Goal: Information Seeking & Learning: Find specific fact

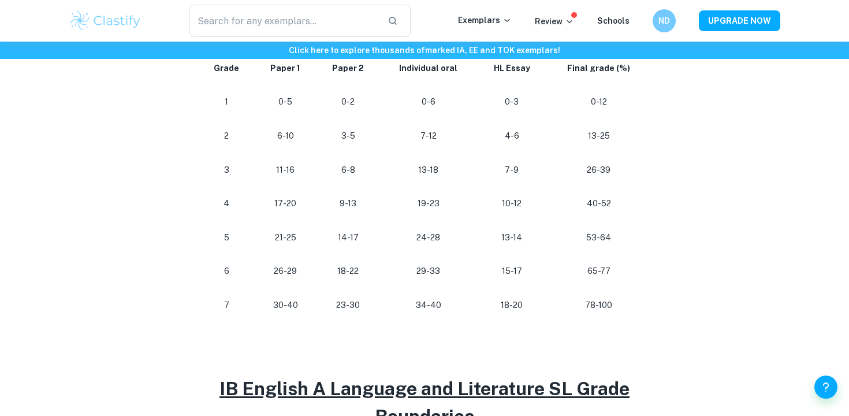
scroll to position [742, 0]
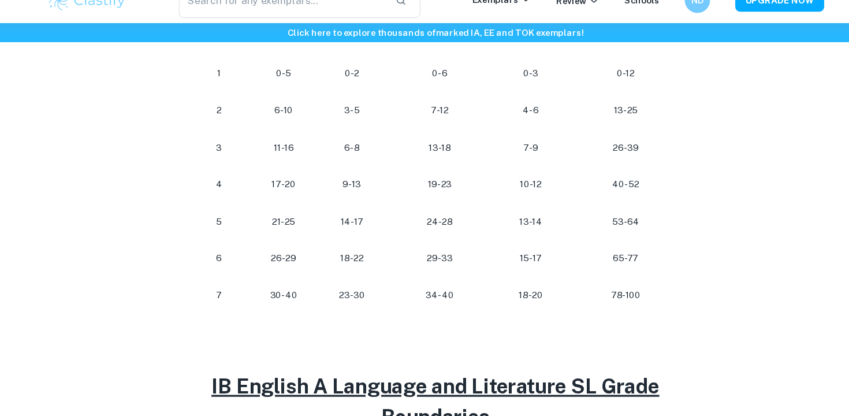
click at [305, 244] on td "26-29" at bounding box center [285, 257] width 61 height 34
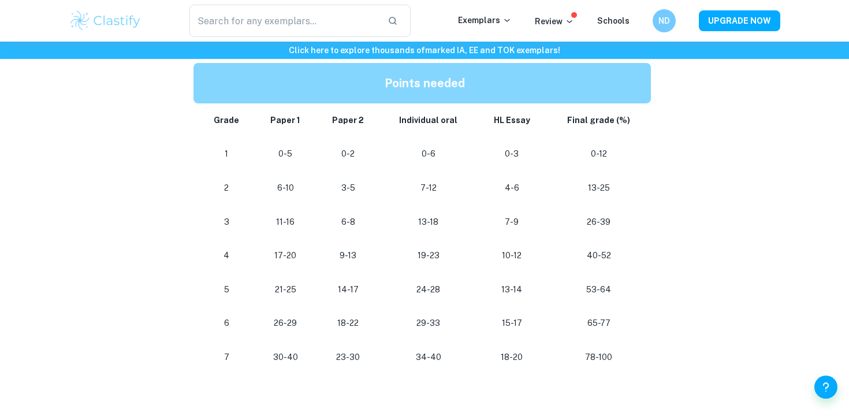
scroll to position [676, 0]
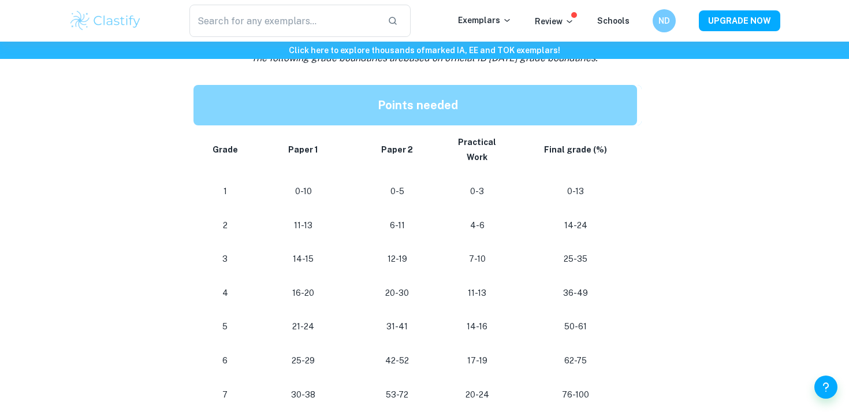
scroll to position [592, 0]
